Goal: Transaction & Acquisition: Purchase product/service

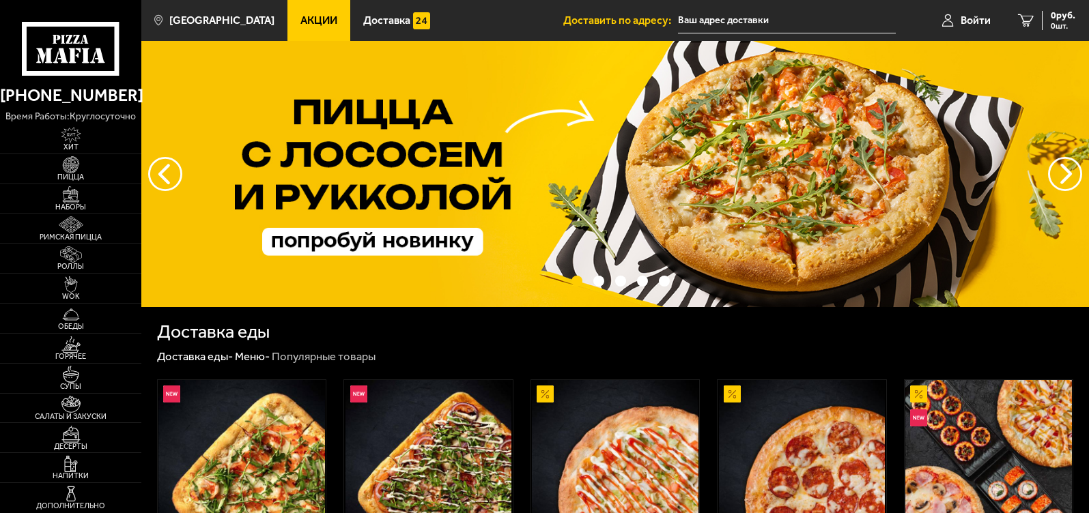
type input "[STREET_ADDRESS]"
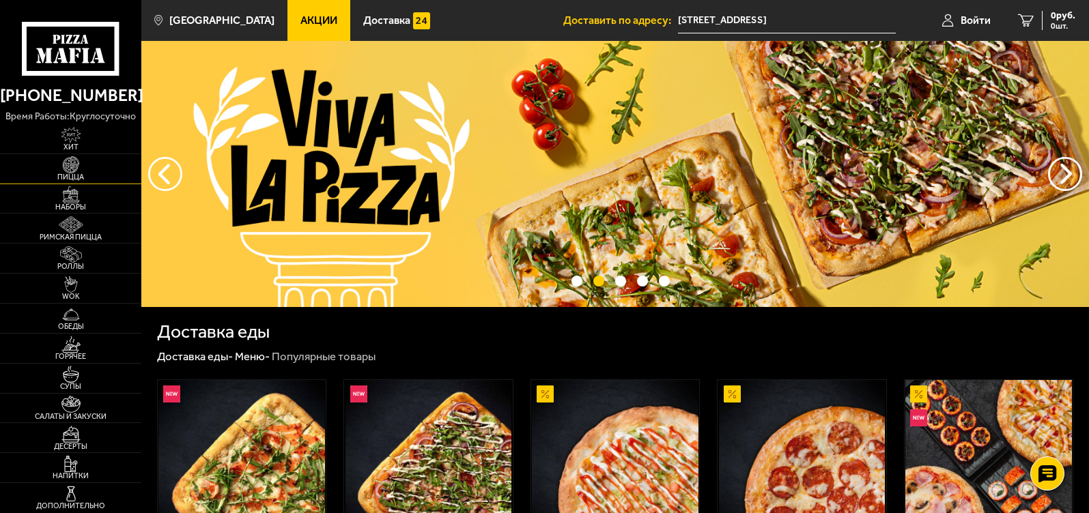
click at [82, 175] on span "Пицца" at bounding box center [70, 177] width 141 height 8
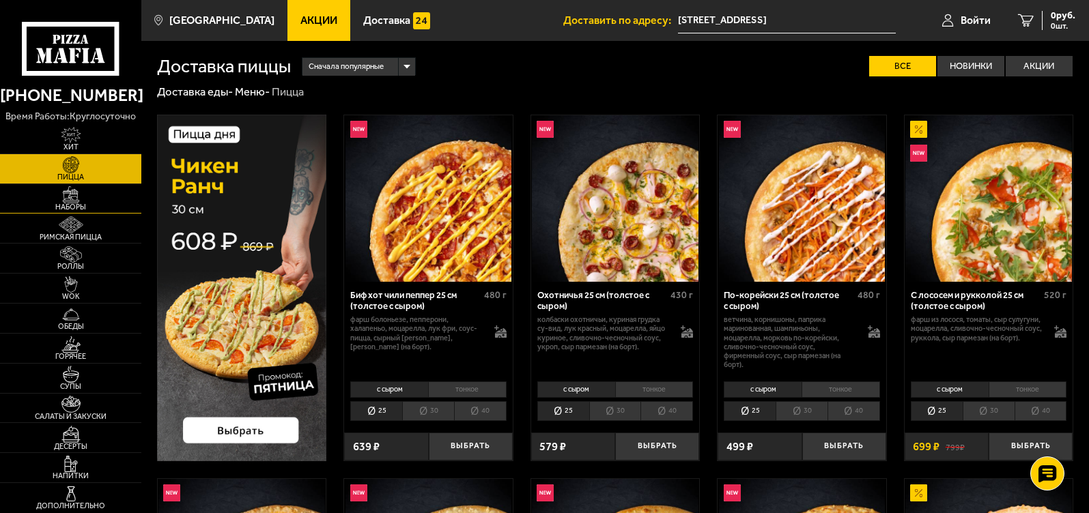
click at [96, 206] on span "Наборы" at bounding box center [70, 207] width 141 height 8
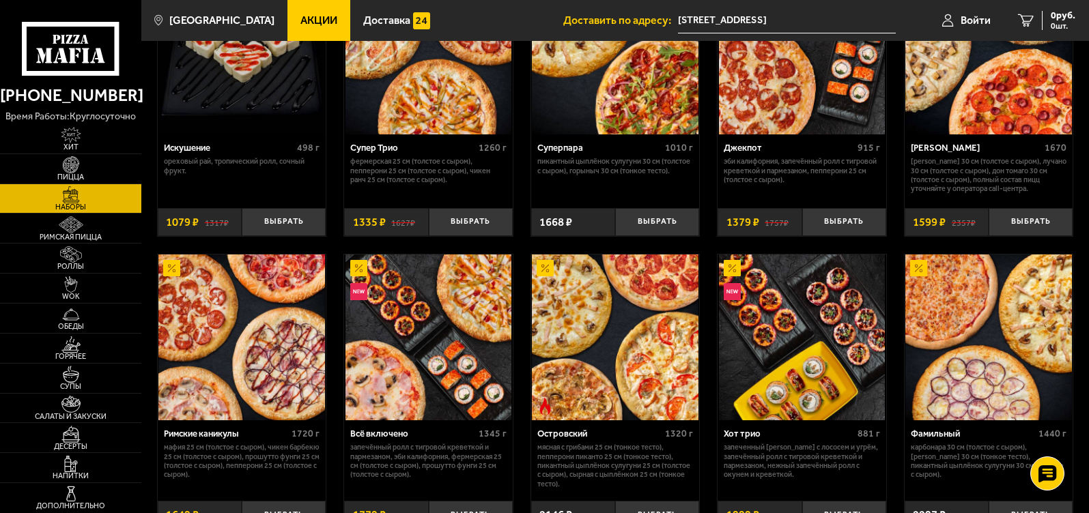
scroll to position [819, 0]
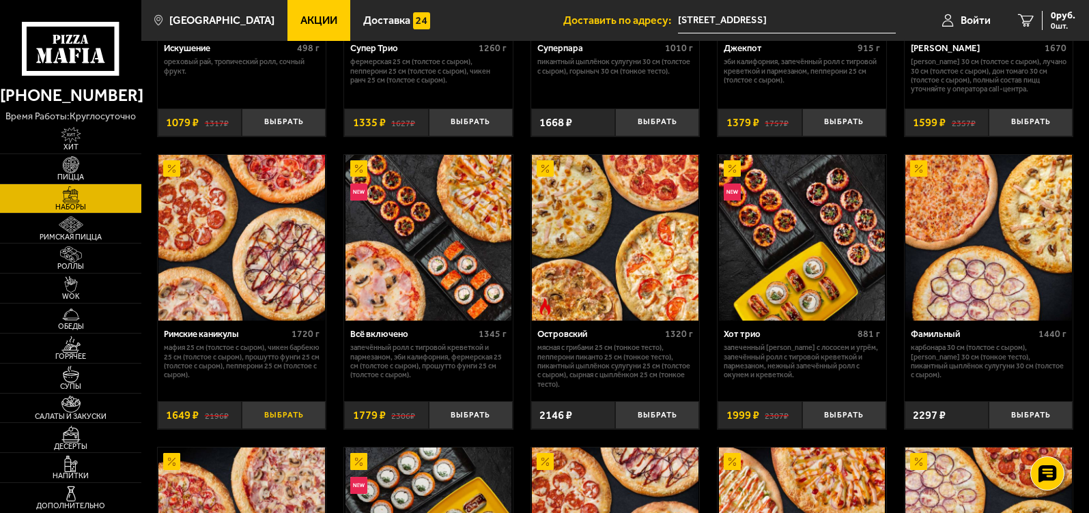
click at [292, 419] on button "Выбрать" at bounding box center [284, 416] width 84 height 28
click at [1037, 15] on span "1649 руб." at bounding box center [1054, 16] width 41 height 10
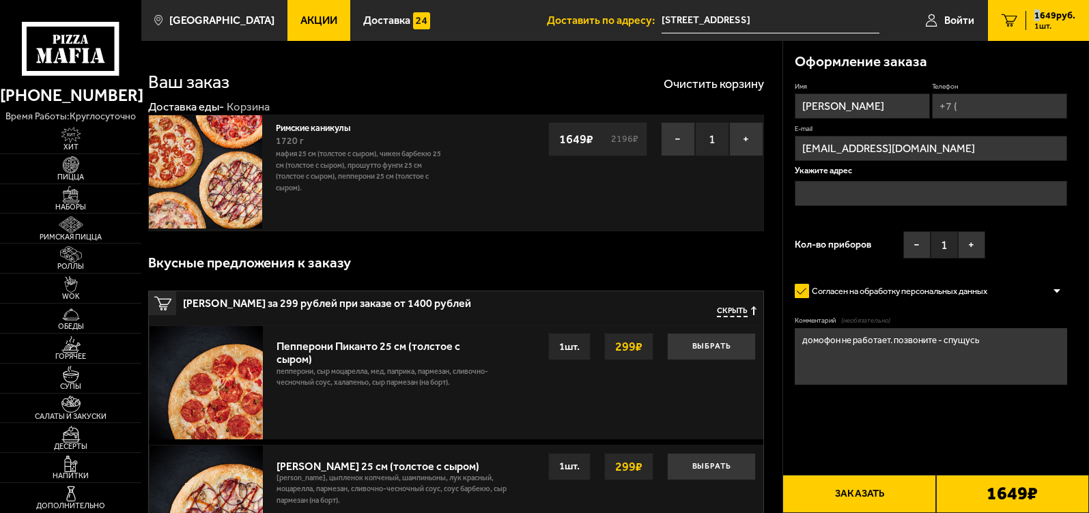
type input "[STREET_ADDRESS]"
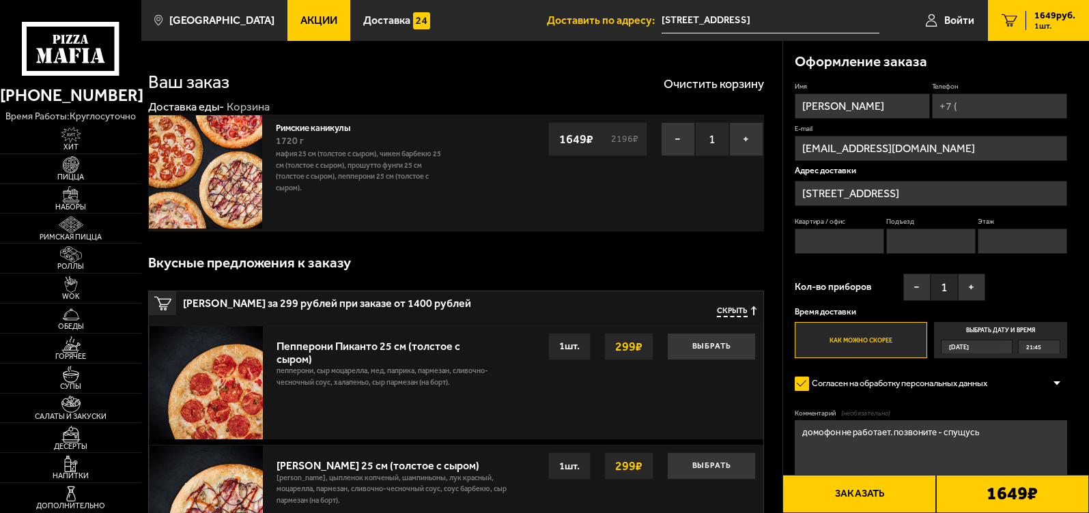
click at [972, 109] on input "Телефон" at bounding box center [999, 106] width 135 height 25
type input "+7 ("
type input "658"
type input "8"
type input "4"
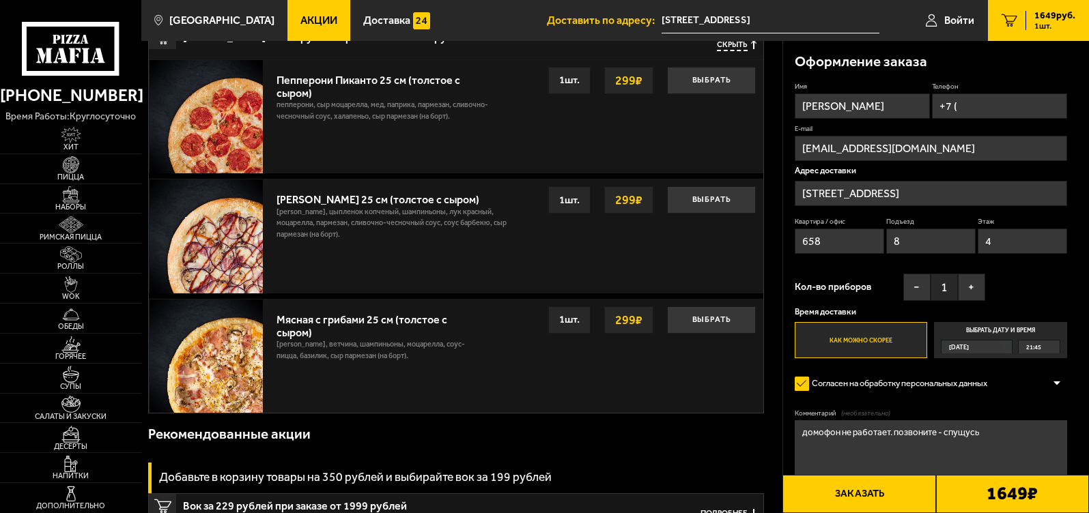
scroll to position [273, 0]
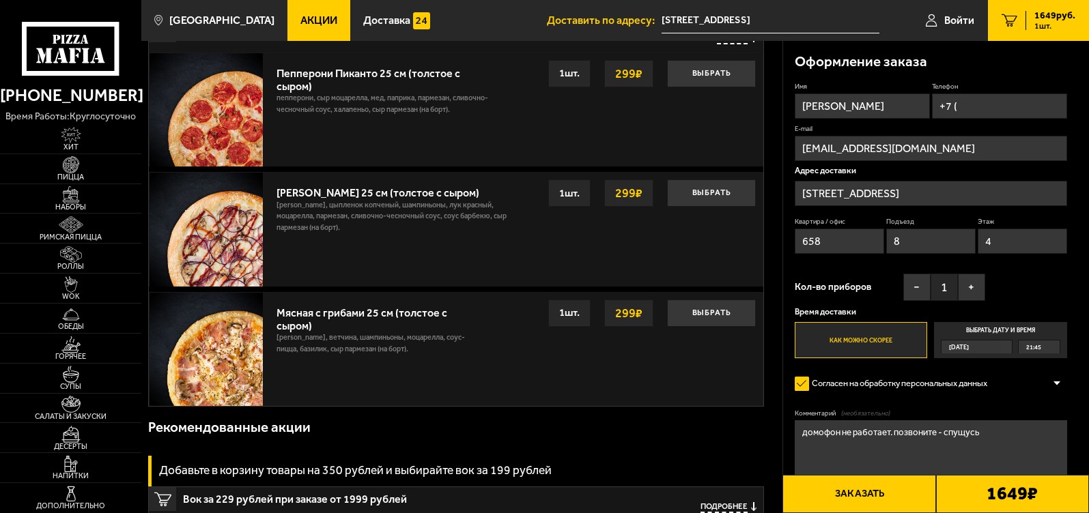
drag, startPoint x: 878, startPoint y: 496, endPoint x: 1025, endPoint y: 127, distance: 397.5
click at [1034, 177] on div "Оформление заказа Имя Данила Телефон +7 ( E-mail 2212345678900vfrcc66@gmail.com…" at bounding box center [936, 323] width 307 height 1110
click at [995, 102] on input "+7 (" at bounding box center [999, 106] width 135 height 25
type input "+7 (958) 588-40-24"
click at [901, 266] on div "Имя Данила Телефон Применить скидку Вы будете зарегистрированы автоматически. +…" at bounding box center [931, 221] width 272 height 277
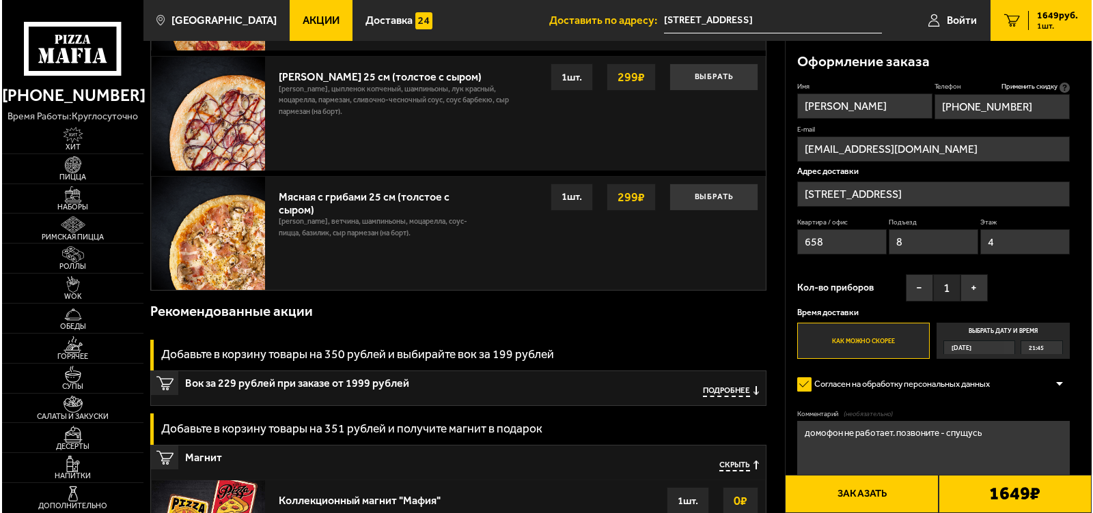
scroll to position [341, 0]
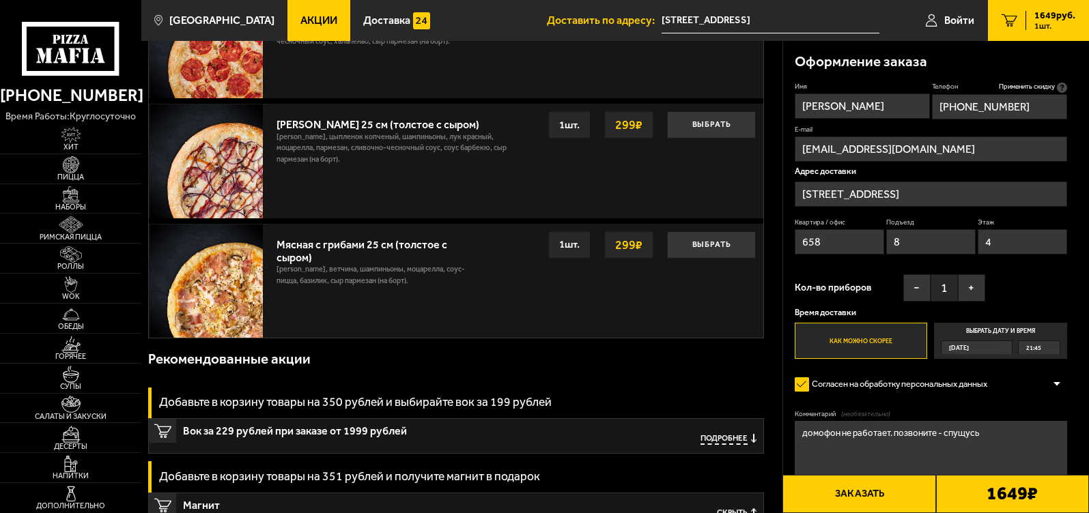
click at [889, 493] on button "Заказать" at bounding box center [859, 494] width 153 height 38
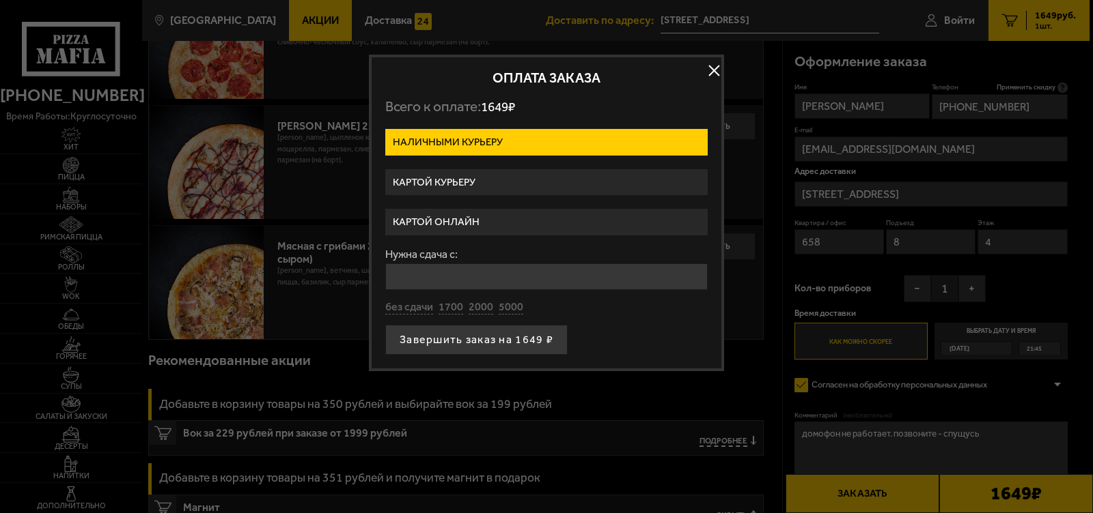
drag, startPoint x: 495, startPoint y: 235, endPoint x: 494, endPoint y: 228, distance: 6.9
click at [495, 230] on label "Картой онлайн" at bounding box center [546, 222] width 322 height 27
click at [0, 0] on input "Картой онлайн" at bounding box center [0, 0] width 0 height 0
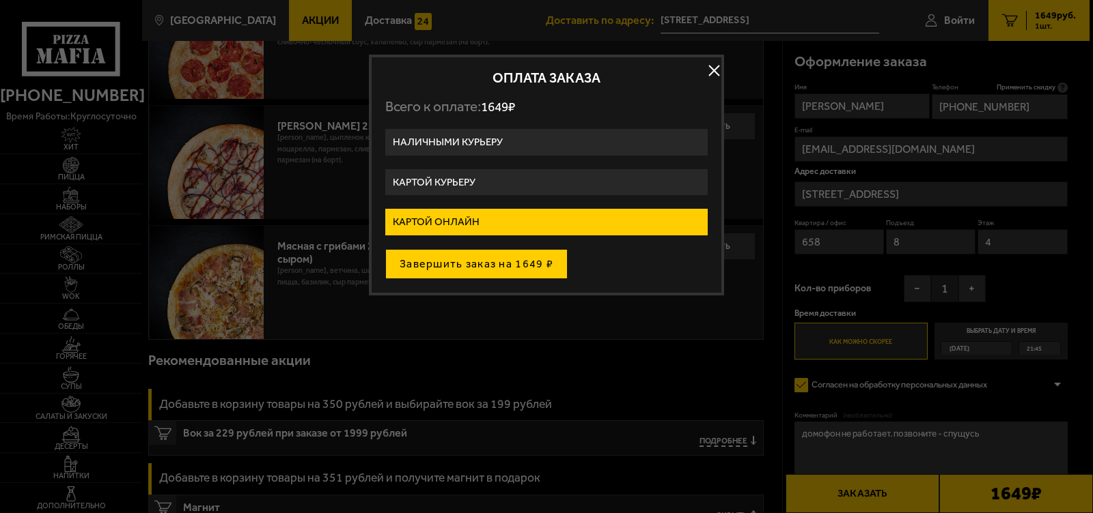
click at [492, 272] on button "Завершить заказ на 1649 ₽" at bounding box center [476, 264] width 182 height 30
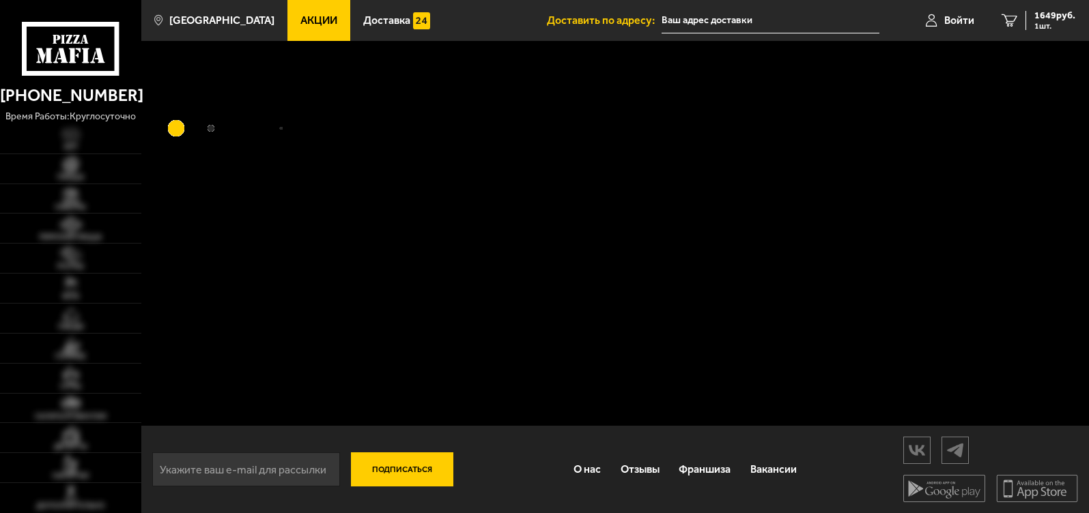
type input "[STREET_ADDRESS]"
